Goal: Task Accomplishment & Management: Complete application form

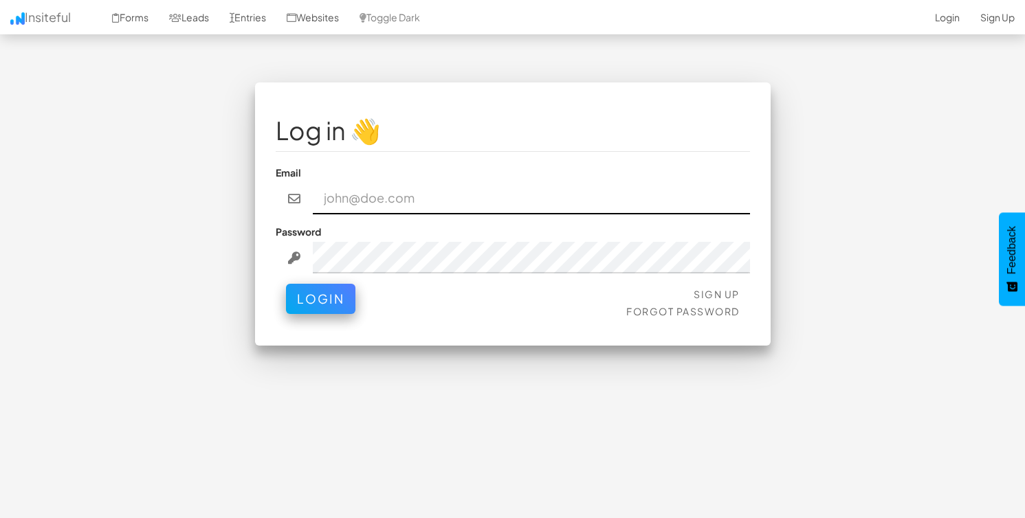
type input "[EMAIL_ADDRESS][DOMAIN_NAME]"
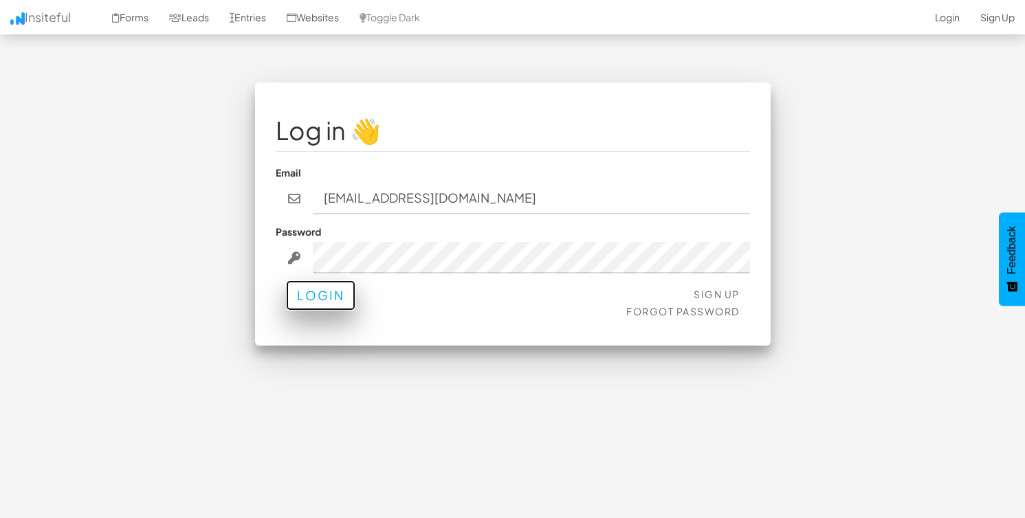
click at [325, 307] on button "Login" at bounding box center [320, 295] width 69 height 30
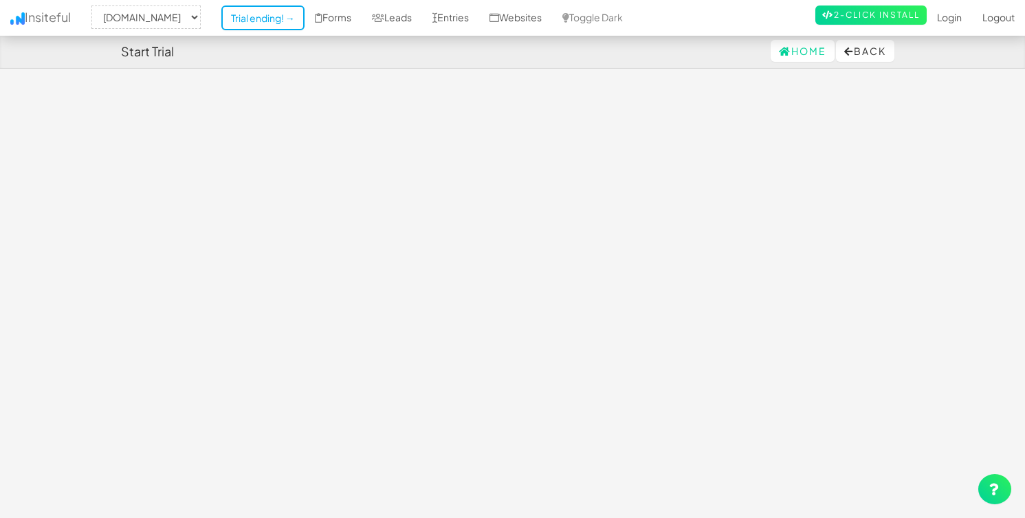
select select "2434"
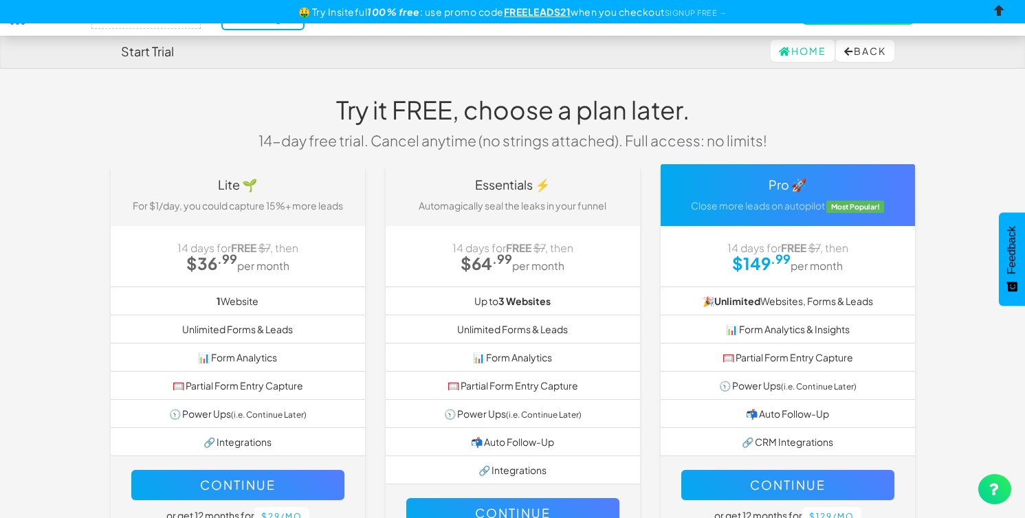
click at [991, 14] on input "checkbox" at bounding box center [999, 13] width 21 height 21
checkbox input "true"
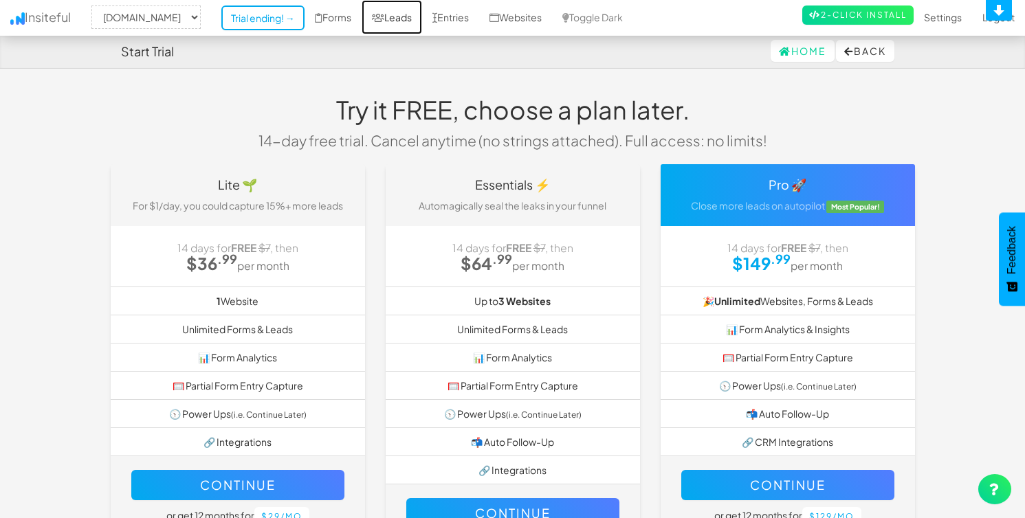
click at [422, 15] on link "Leads" at bounding box center [392, 17] width 60 height 34
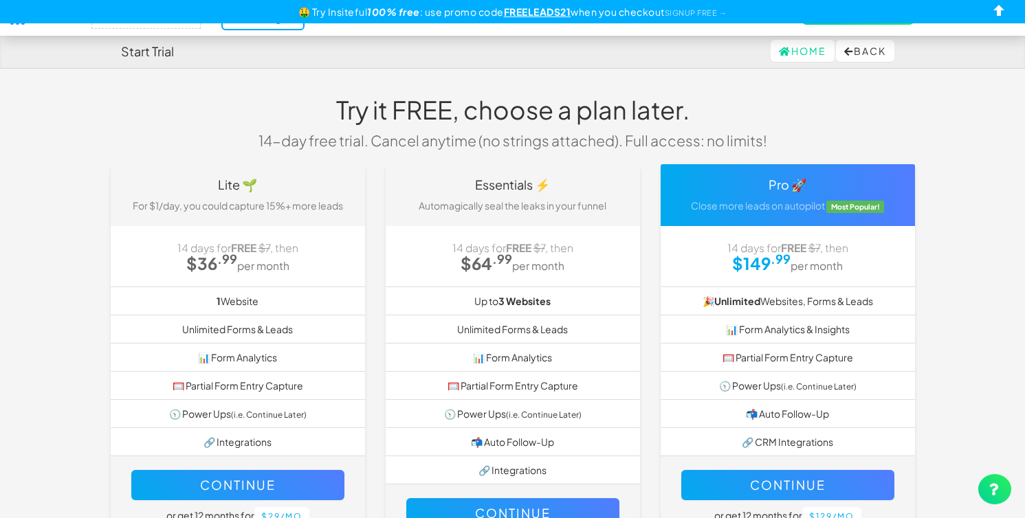
select select "2434"
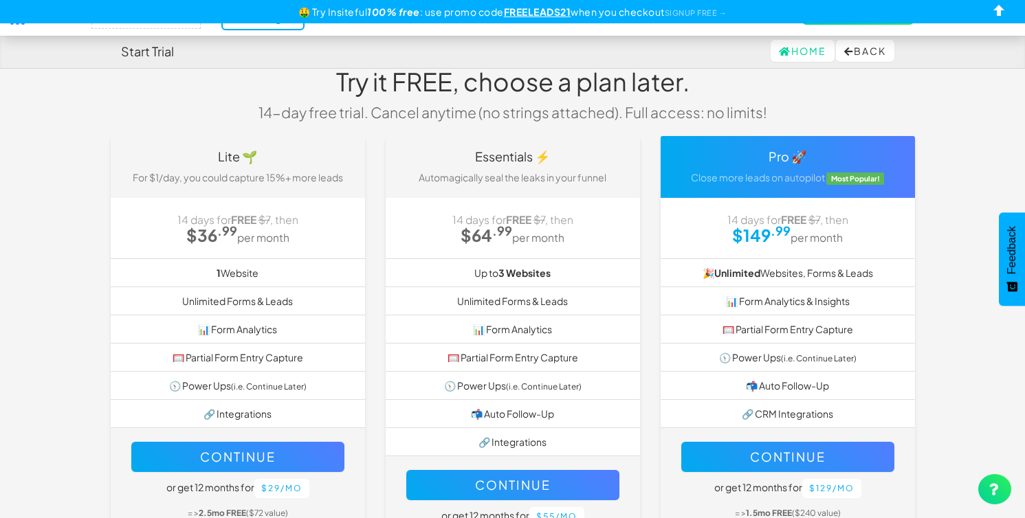
scroll to position [82, 0]
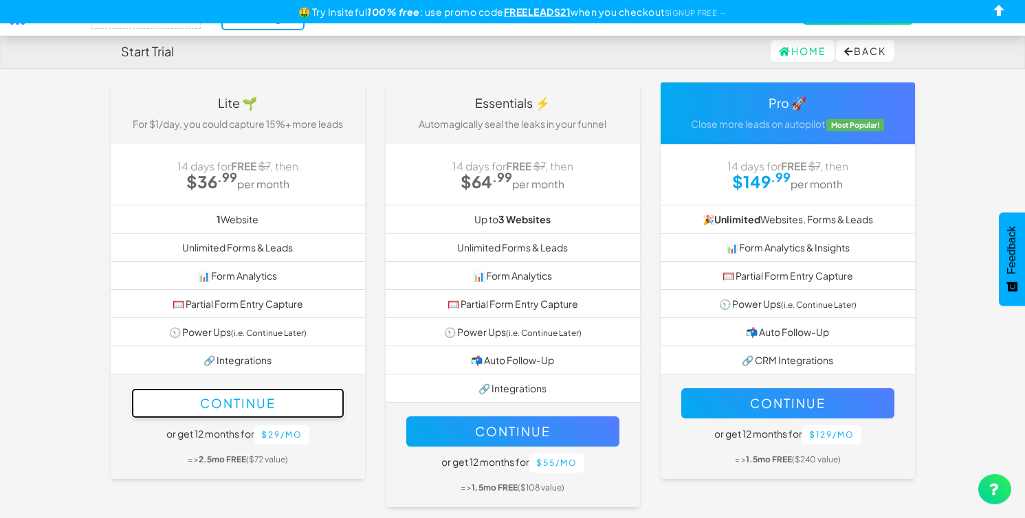
click at [278, 418] on button "Continue" at bounding box center [237, 403] width 213 height 30
